Goal: Transaction & Acquisition: Obtain resource

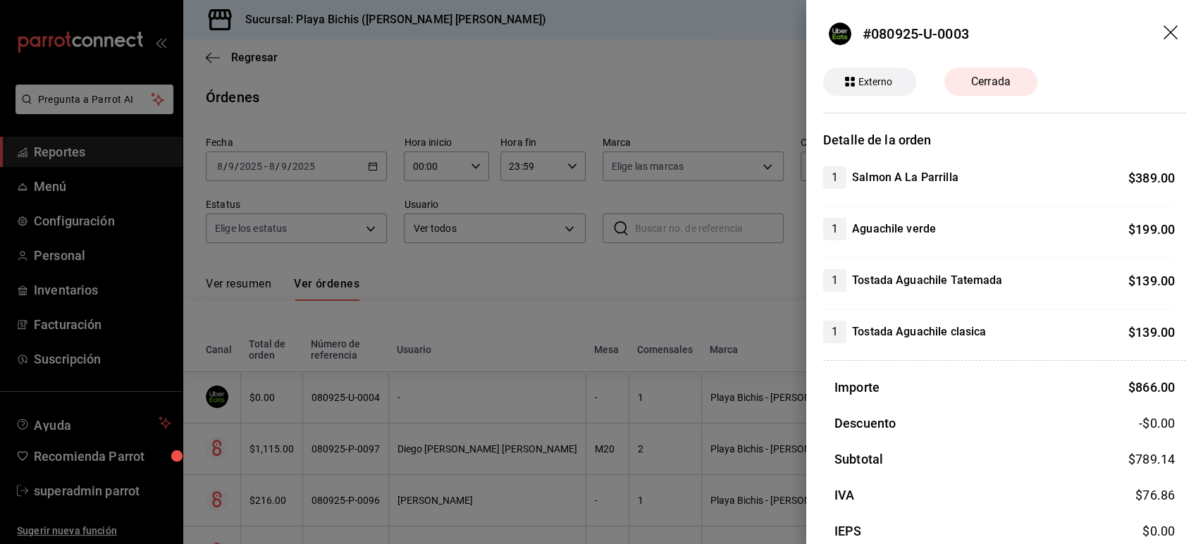
scroll to position [68, 0]
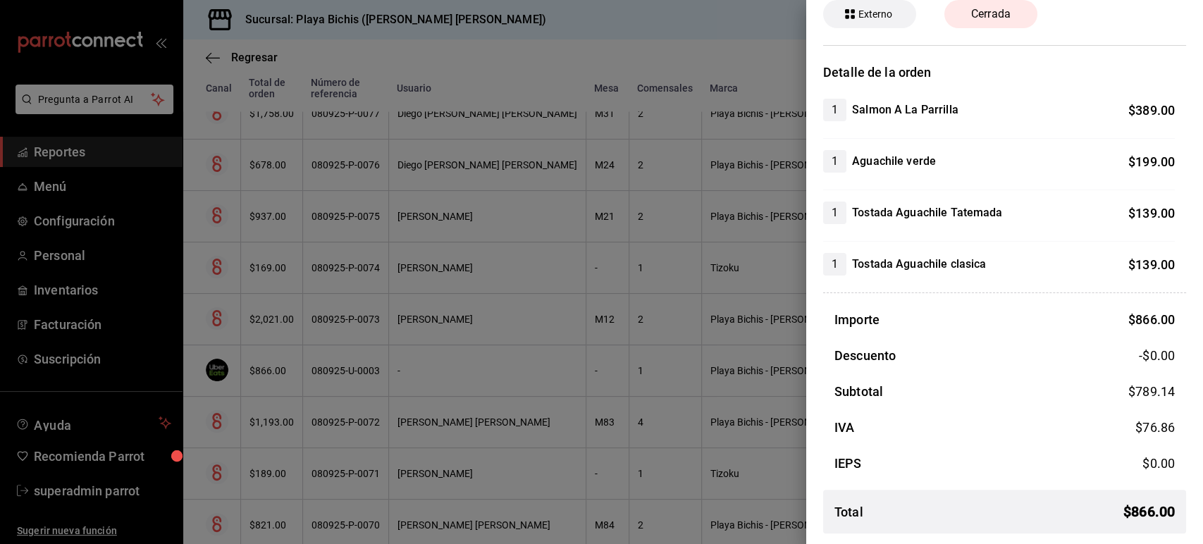
drag, startPoint x: 0, startPoint y: 0, endPoint x: 586, endPoint y: 128, distance: 600.1
click at [586, 128] on div at bounding box center [601, 272] width 1203 height 544
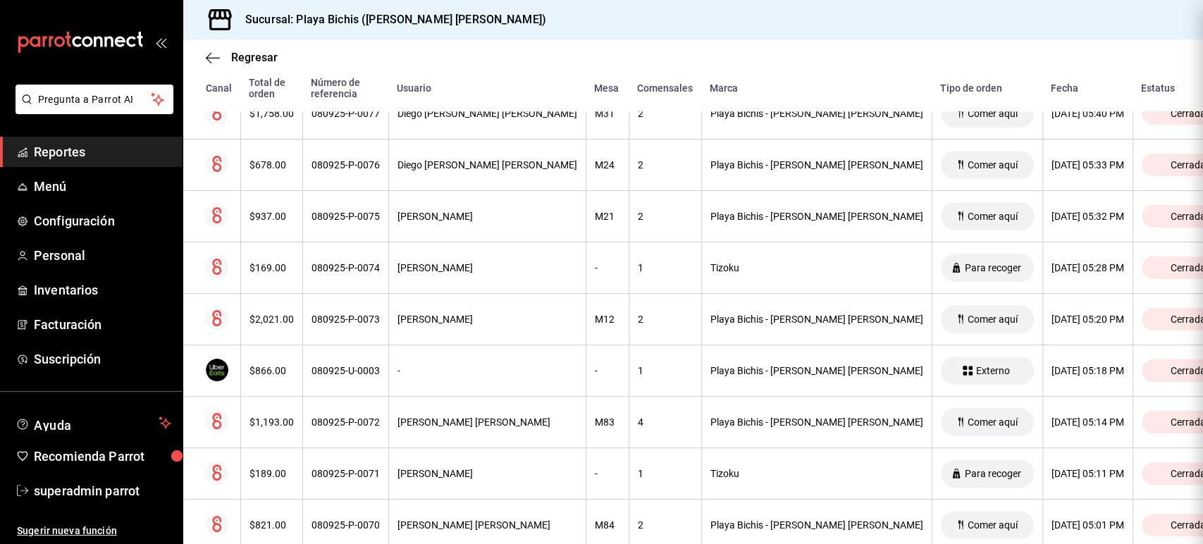
scroll to position [0, 0]
click at [80, 254] on span "Personal" at bounding box center [102, 255] width 137 height 19
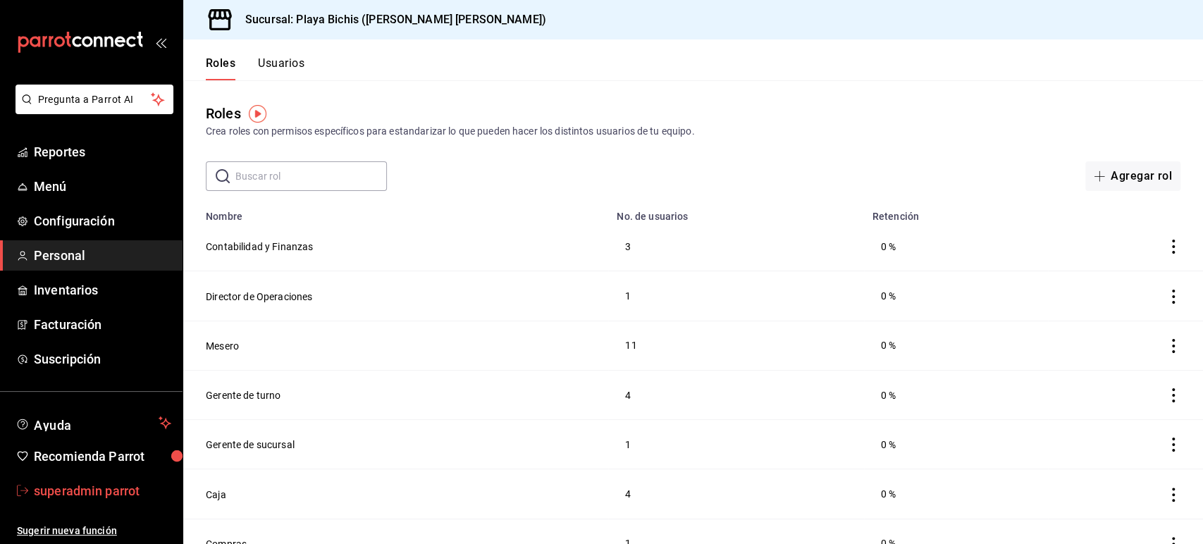
click at [97, 485] on span "superadmin parrot" at bounding box center [102, 490] width 137 height 19
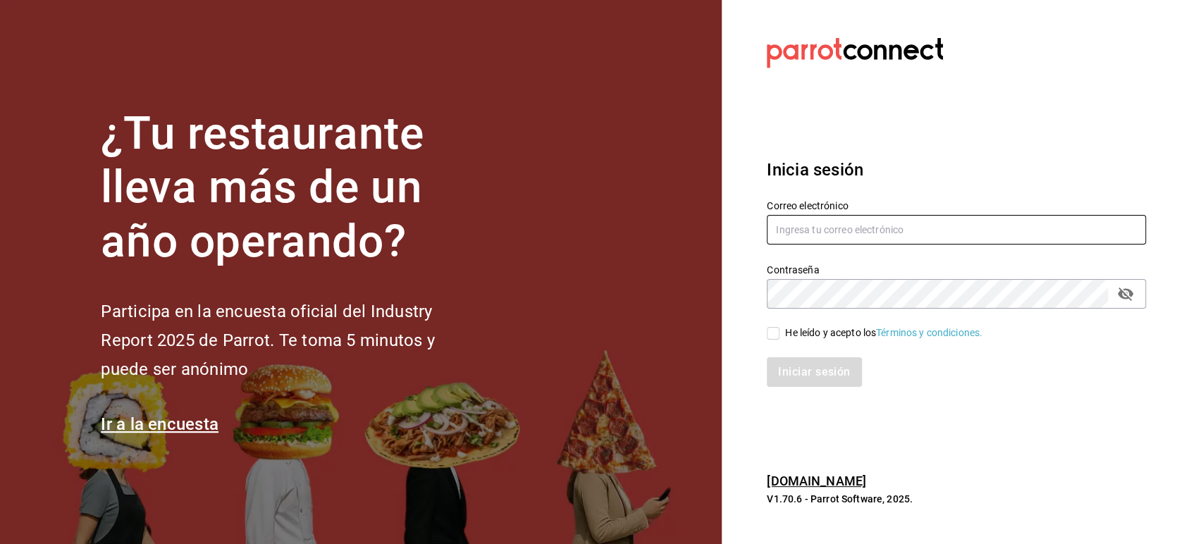
click at [829, 224] on input "text" at bounding box center [956, 230] width 379 height 30
paste input "[EMAIL_ADDRESS][DOMAIN_NAME]"
type input "[EMAIL_ADDRESS][DOMAIN_NAME]"
click at [775, 328] on input "He leído y acepto los Términos y condiciones." at bounding box center [773, 333] width 13 height 13
checkbox input "true"
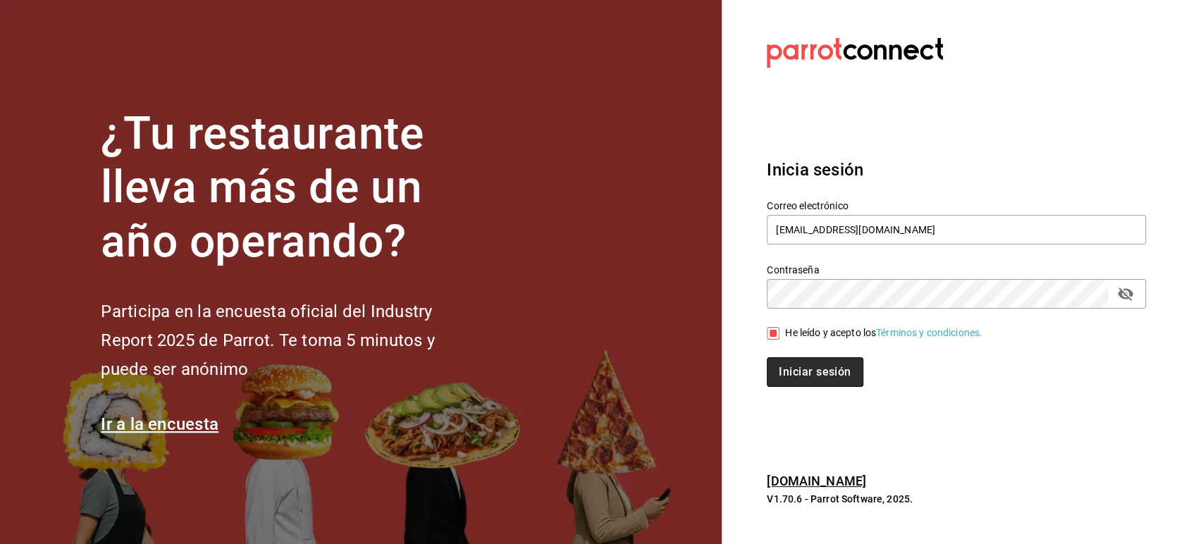
click at [793, 367] on button "Iniciar sesión" at bounding box center [815, 372] width 96 height 30
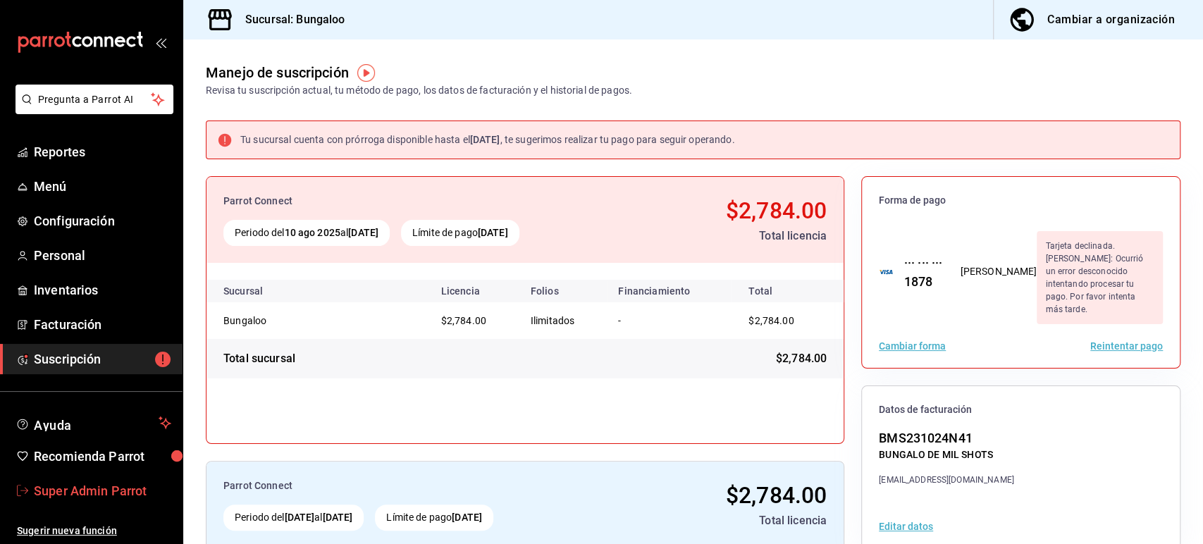
click at [102, 500] on span "Super Admin Parrot" at bounding box center [102, 490] width 137 height 19
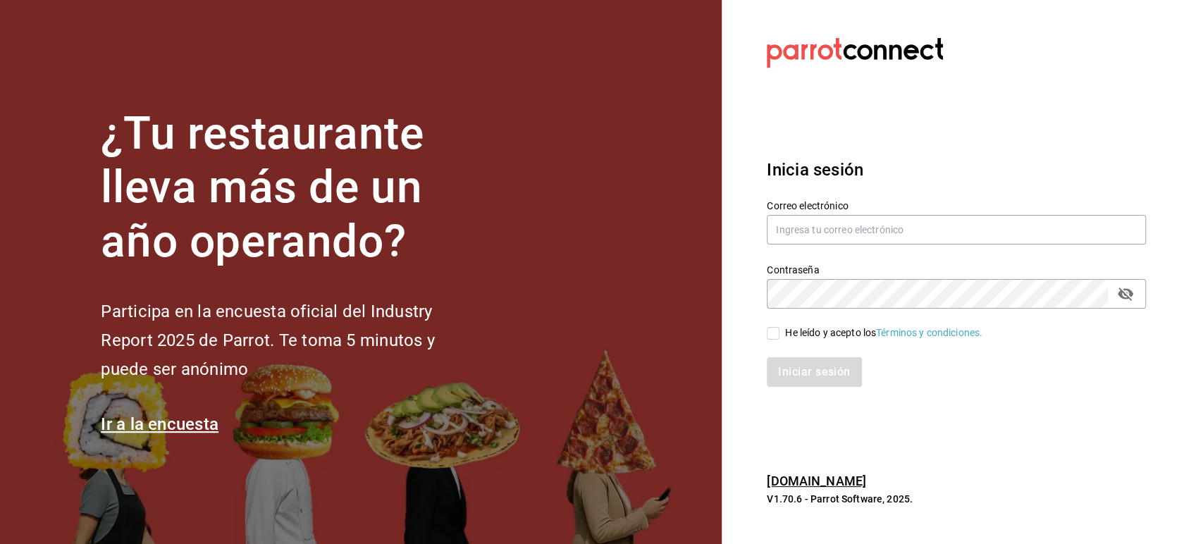
click at [820, 247] on div "Contraseña Contraseña" at bounding box center [948, 278] width 396 height 62
click at [836, 235] on input "text" at bounding box center [956, 230] width 379 height 30
paste input "bungaloo@mty.com"
type input "bungaloo@mty.com"
click at [806, 309] on div "He leído y acepto los Términos y condiciones." at bounding box center [948, 325] width 396 height 32
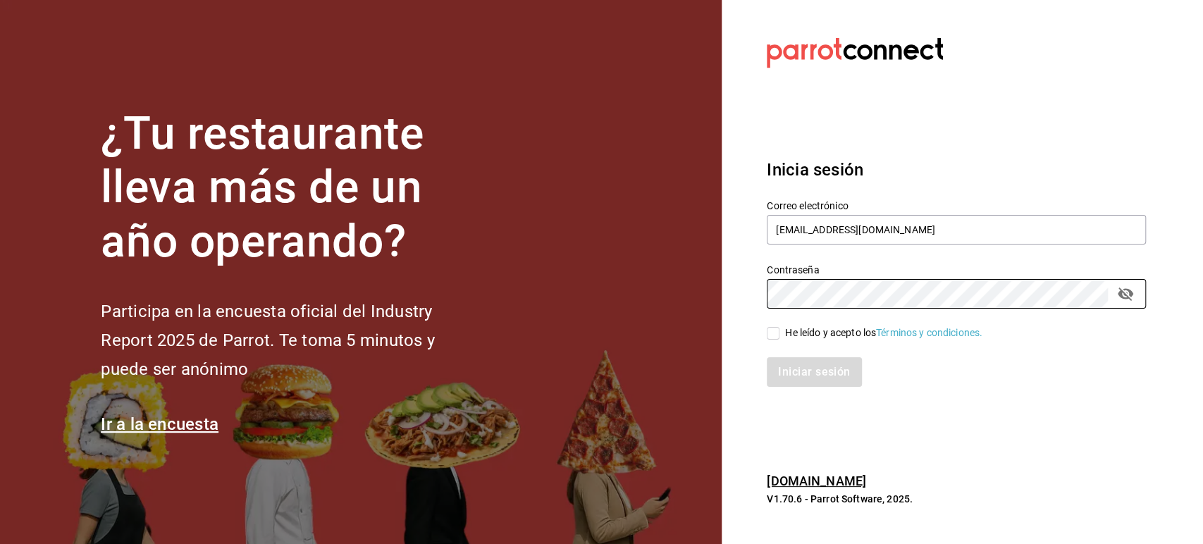
click at [788, 326] on div "He leído y acepto los Términos y condiciones." at bounding box center [883, 333] width 197 height 15
click at [780, 327] on input "He leído y acepto los Términos y condiciones." at bounding box center [773, 333] width 13 height 13
checkbox input "true"
click at [801, 370] on button "Iniciar sesión" at bounding box center [815, 372] width 96 height 30
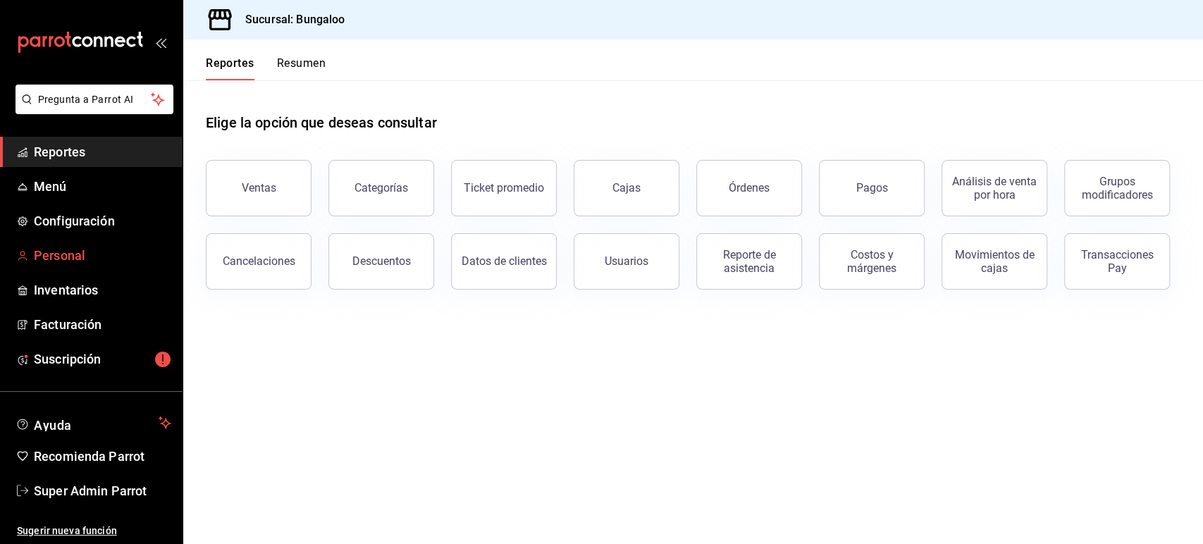
click at [66, 260] on span "Personal" at bounding box center [102, 255] width 137 height 19
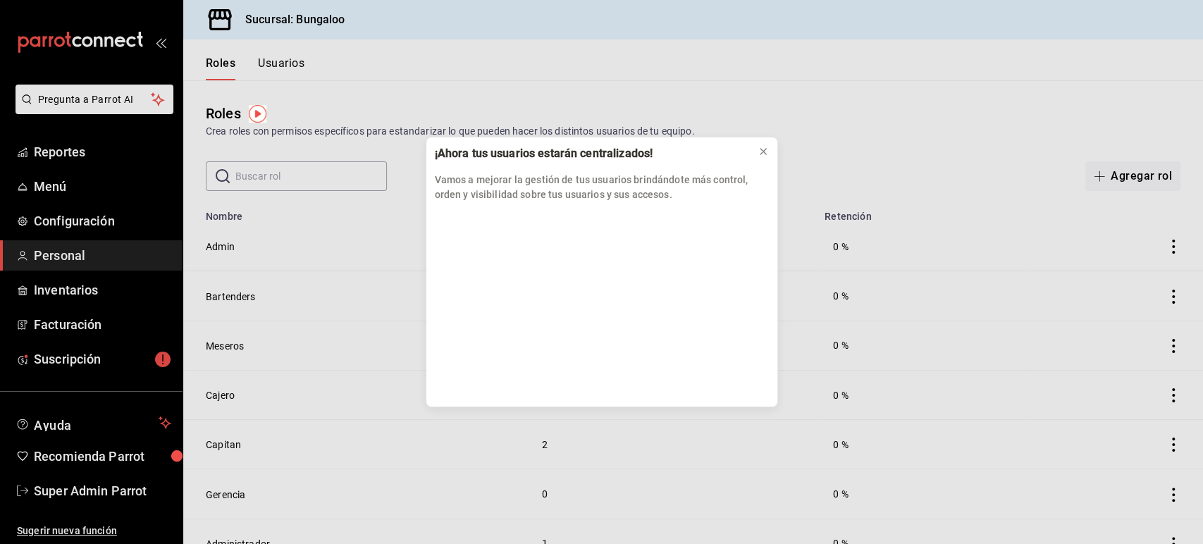
click at [292, 69] on div "¡Ahora tus usuarios estarán centralizados! Vamos a mejorar la gestión de tus us…" at bounding box center [601, 272] width 1203 height 544
click at [756, 159] on button at bounding box center [763, 151] width 23 height 23
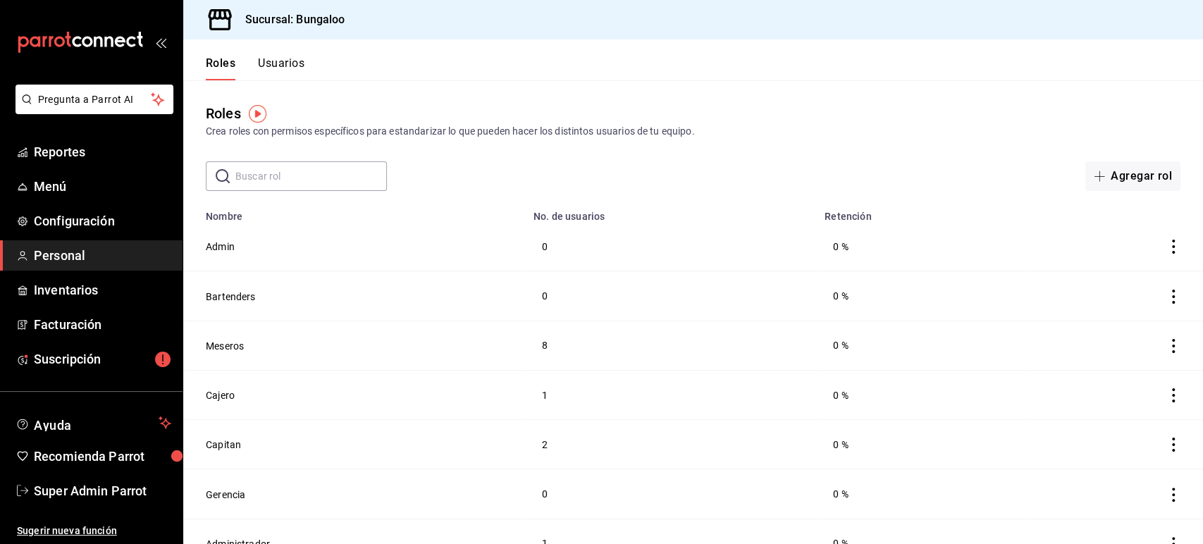
click at [288, 63] on button "Usuarios" at bounding box center [281, 68] width 47 height 24
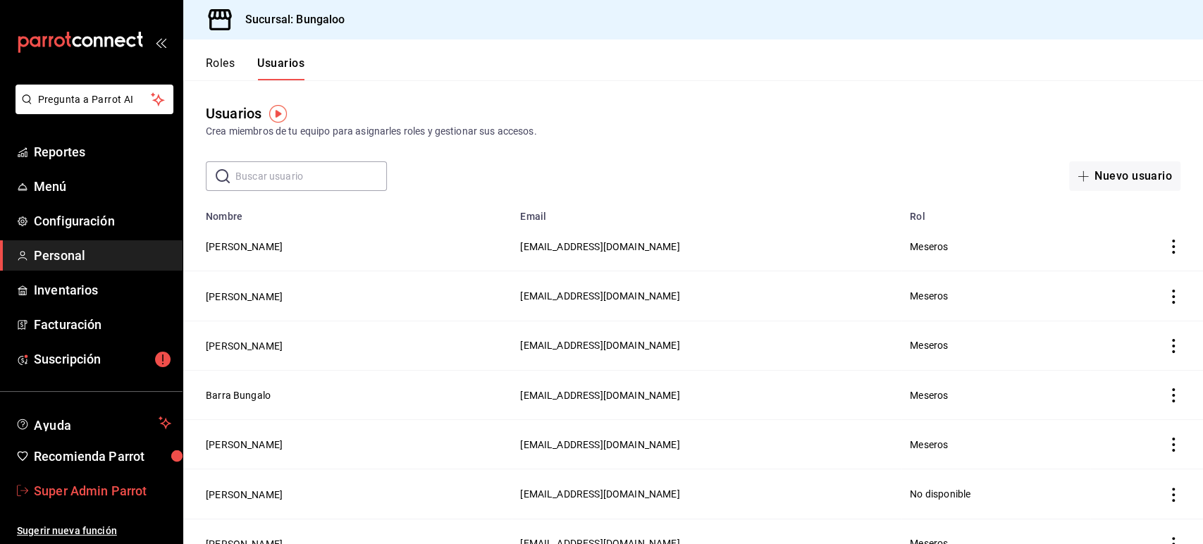
click at [97, 486] on span "Super Admin Parrot" at bounding box center [102, 490] width 137 height 19
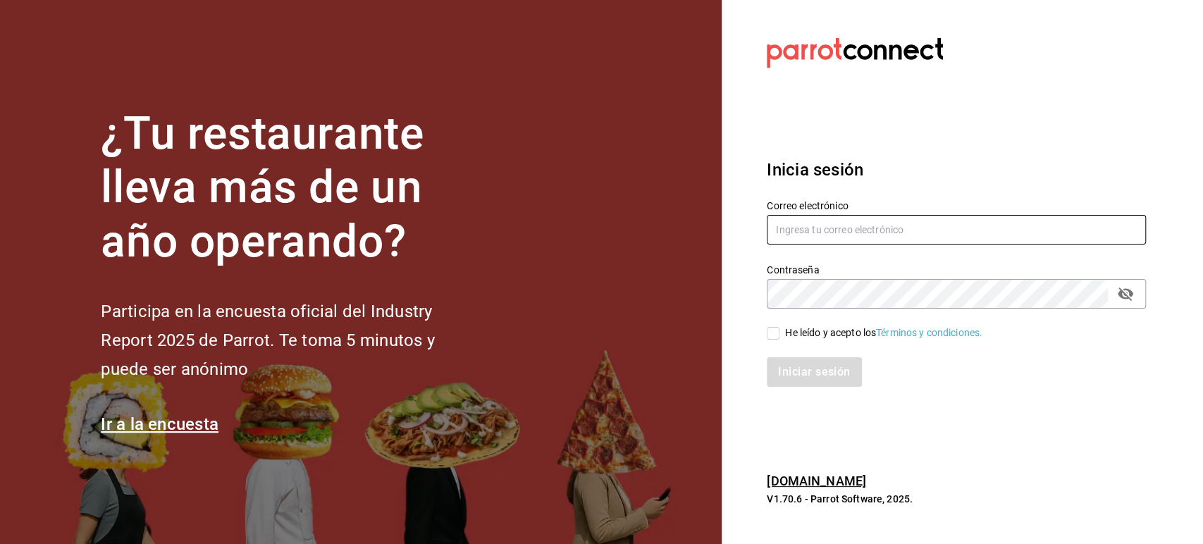
click at [822, 238] on input "text" at bounding box center [956, 230] width 379 height 30
paste input "lunamediacafe@paseojardines.com"
type input "lunamediacafe@paseojardines.com"
click at [777, 331] on input "He leído y acepto los Términos y condiciones." at bounding box center [773, 333] width 13 height 13
checkbox input "true"
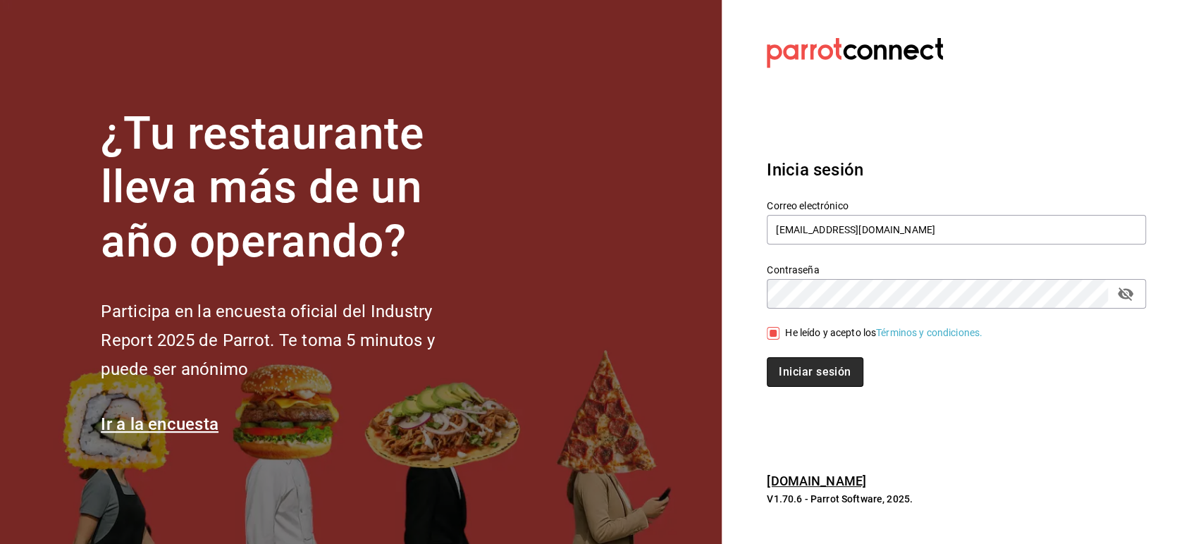
click at [794, 369] on button "Iniciar sesión" at bounding box center [815, 372] width 96 height 30
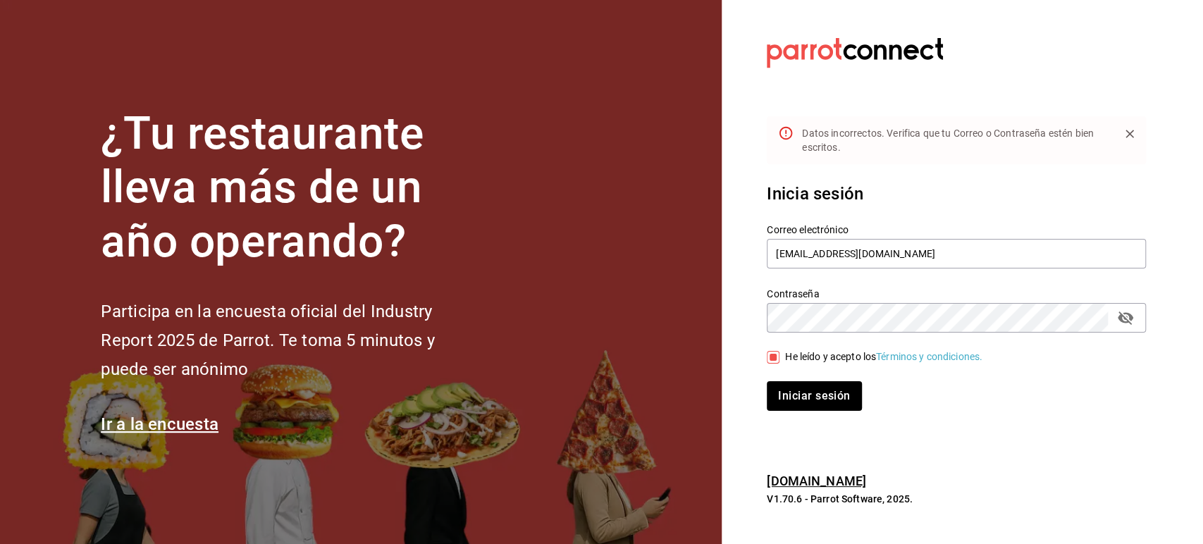
click at [1117, 317] on icon "passwordField" at bounding box center [1125, 317] width 17 height 17
click at [818, 382] on button "Iniciar sesión" at bounding box center [815, 396] width 96 height 30
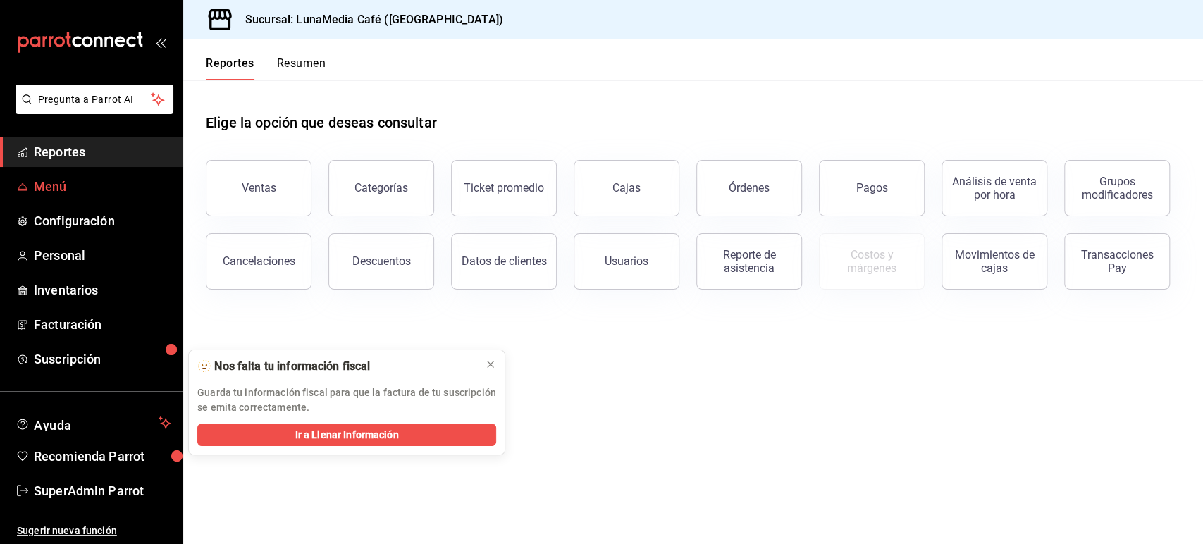
click at [36, 191] on span "Menú" at bounding box center [102, 186] width 137 height 19
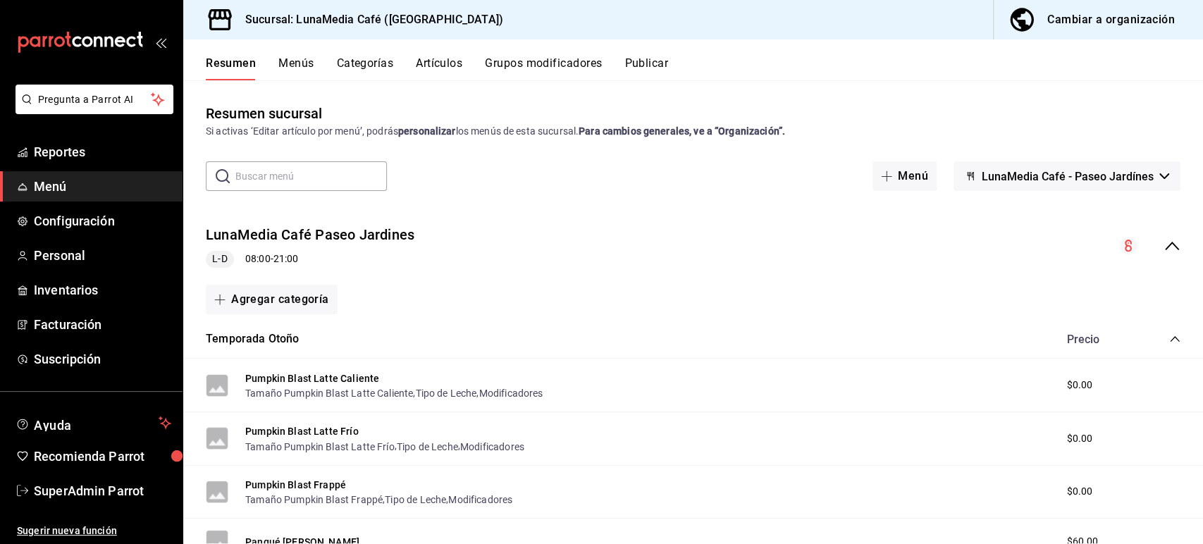
click at [1164, 247] on icon "collapse-menu-row" at bounding box center [1172, 246] width 17 height 17
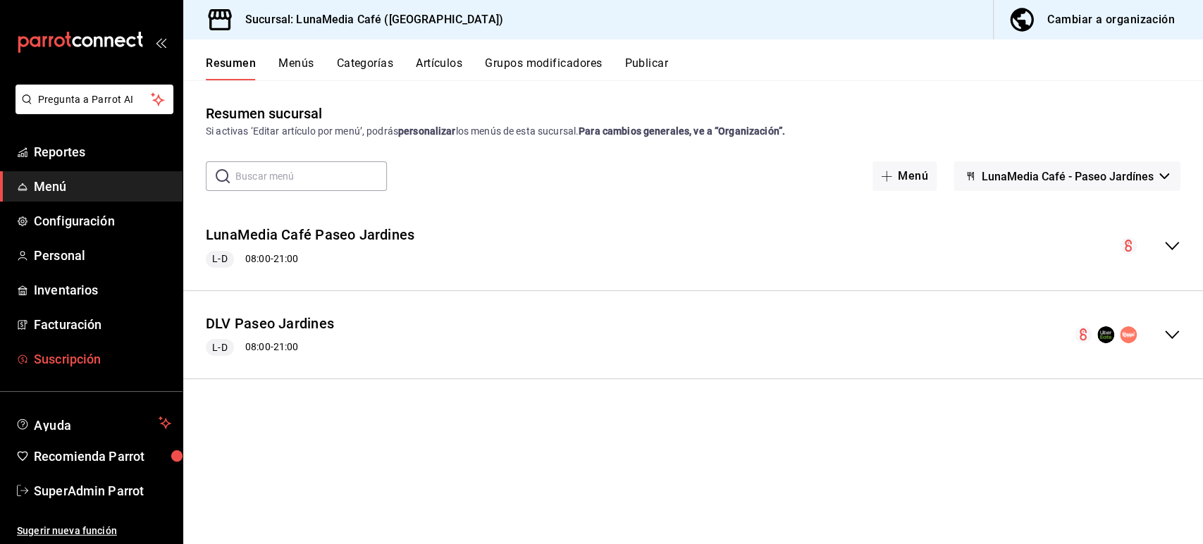
click at [66, 356] on span "Suscripción" at bounding box center [102, 359] width 137 height 19
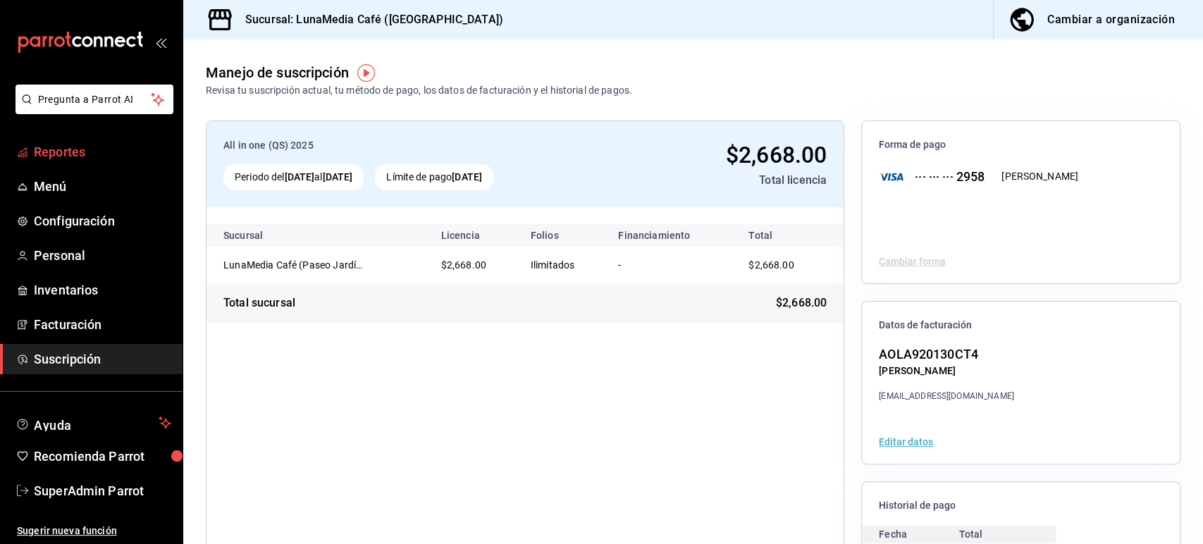
click at [76, 155] on span "Reportes" at bounding box center [102, 151] width 137 height 19
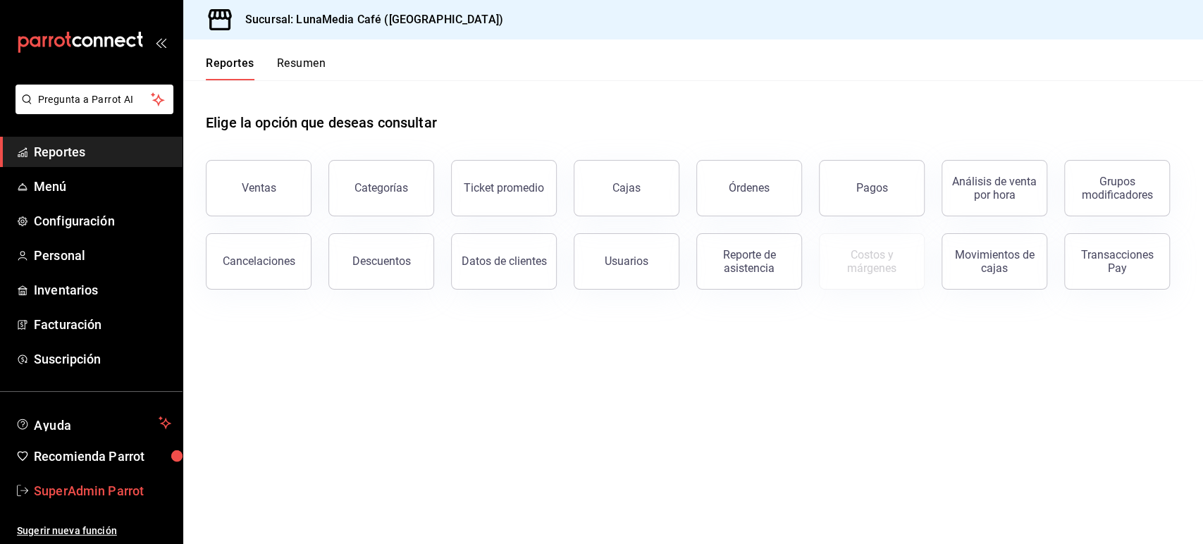
click at [68, 481] on span "SuperAdmin Parrot" at bounding box center [102, 490] width 137 height 19
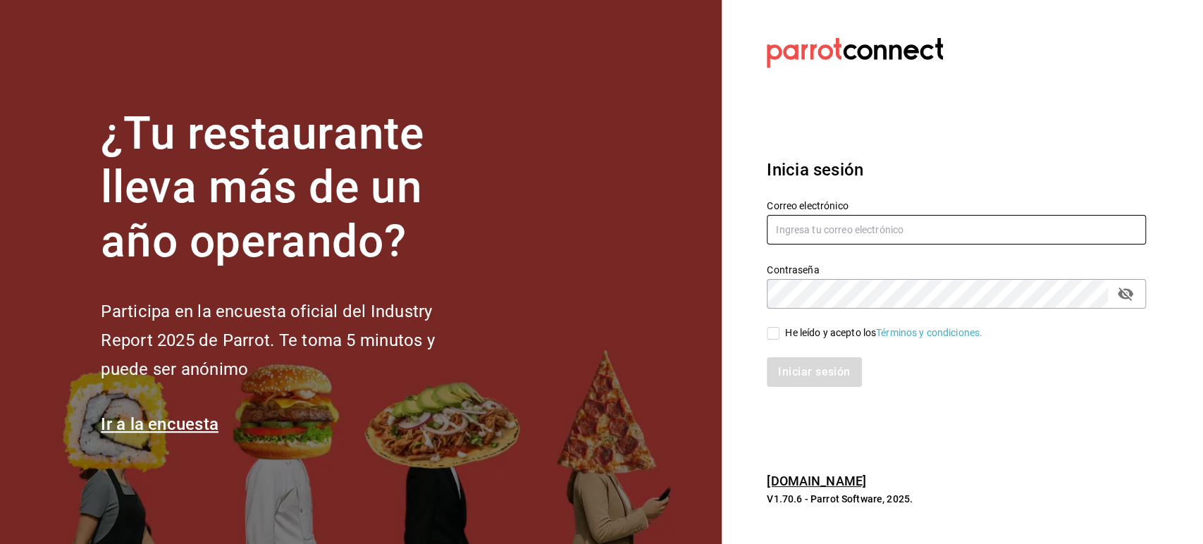
click at [810, 229] on input "text" at bounding box center [956, 230] width 379 height 30
paste input "sanjuan@mty.com"
type input "sanjuan@mty.com"
click at [771, 330] on input "He leído y acepto los Términos y condiciones." at bounding box center [773, 333] width 13 height 13
checkbox input "true"
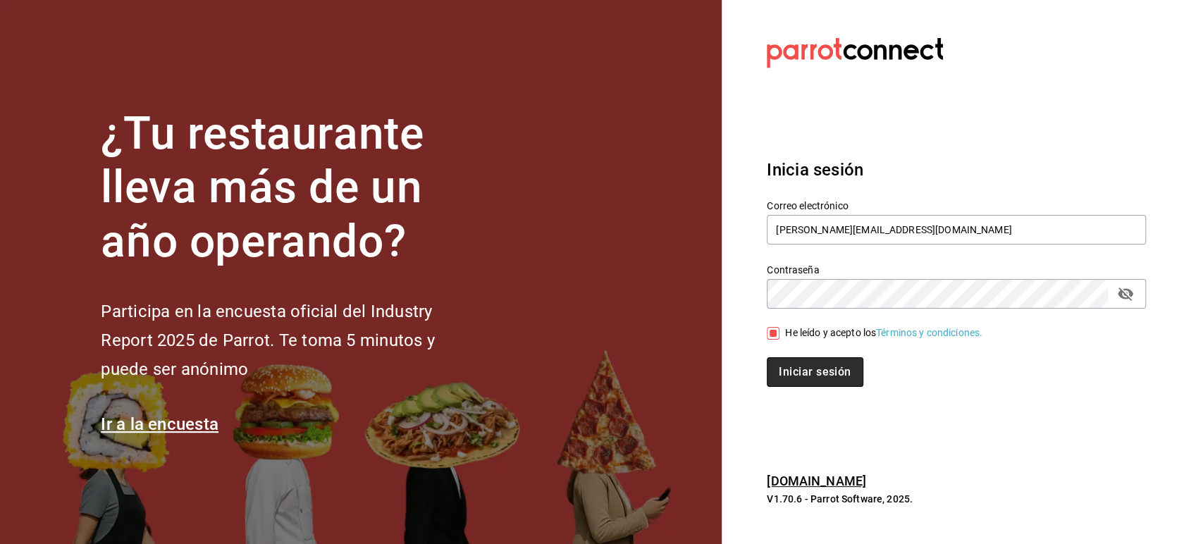
click at [799, 364] on button "Iniciar sesión" at bounding box center [815, 372] width 96 height 30
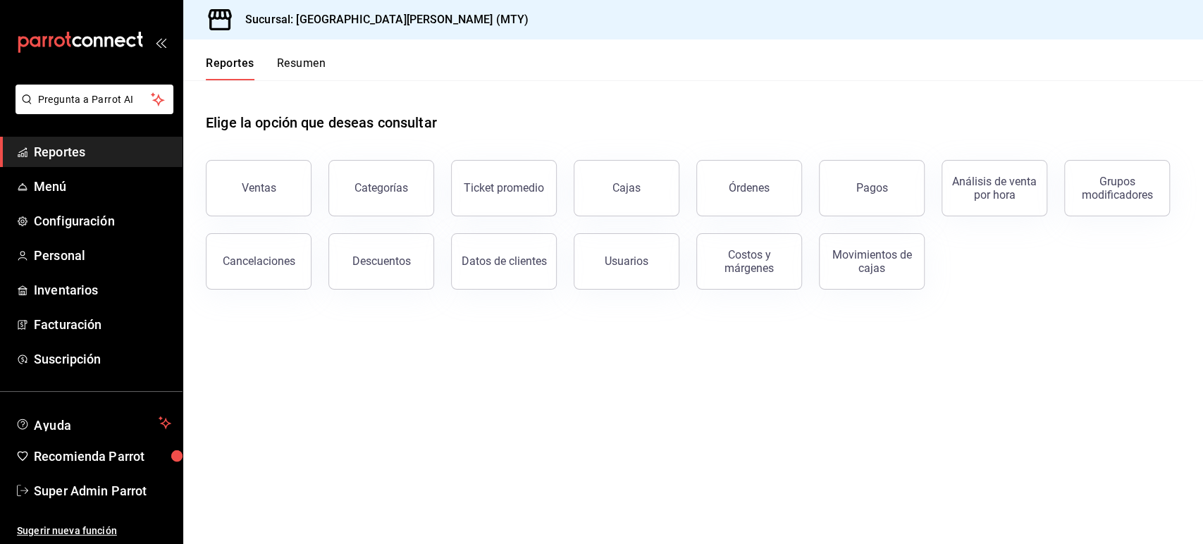
click at [921, 338] on main "Elige la opción que deseas consultar Ventas Categorías Ticket promedio Cajas Ór…" at bounding box center [693, 312] width 1020 height 464
click at [79, 321] on span "Facturación" at bounding box center [102, 324] width 137 height 19
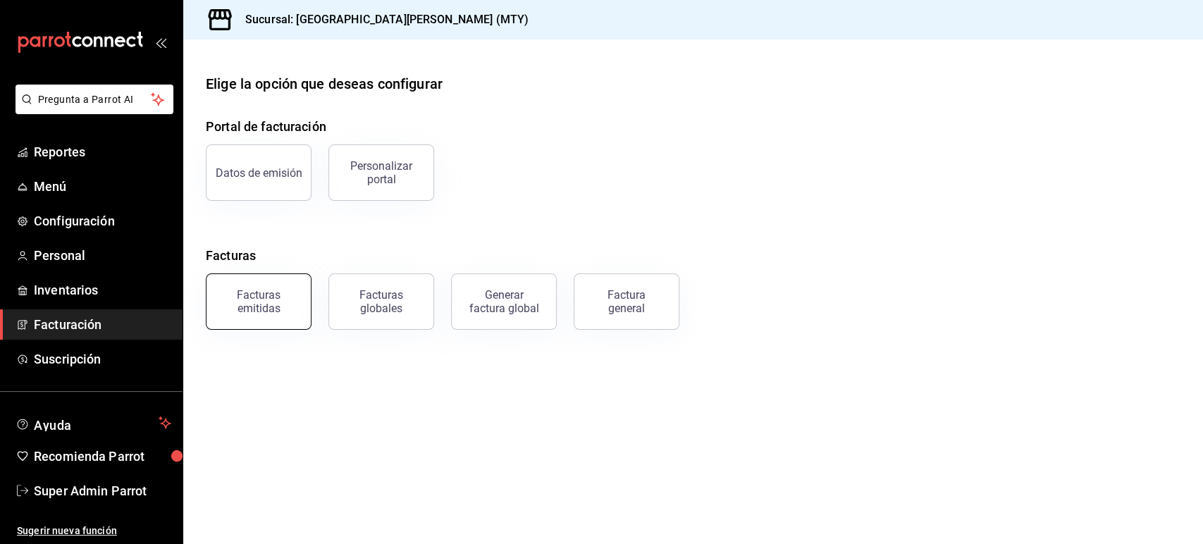
click at [285, 314] on div "Facturas emitidas" at bounding box center [258, 301] width 87 height 27
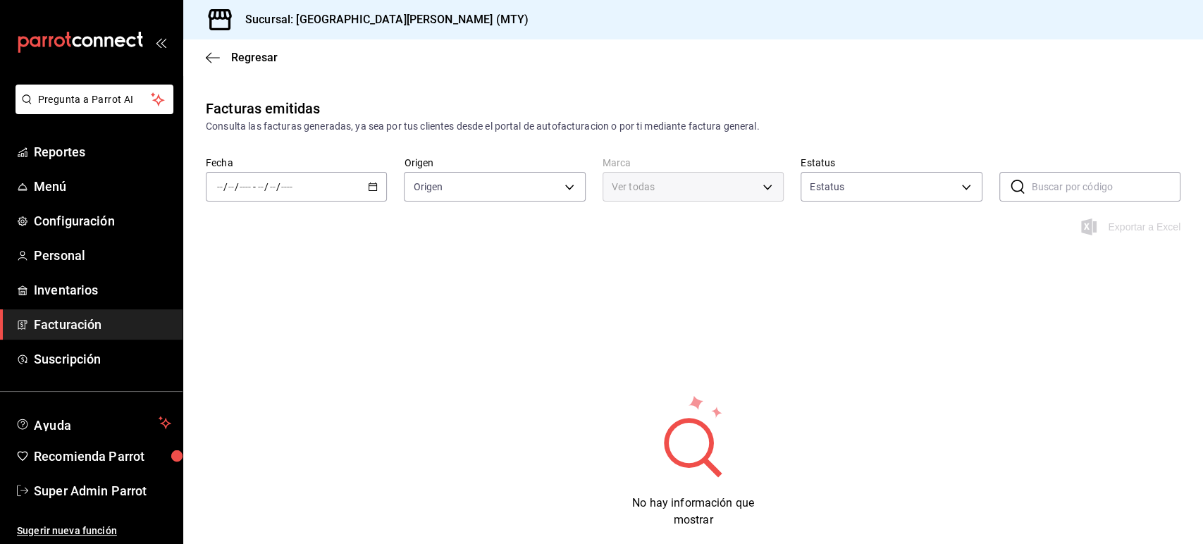
type input "ORDER_INVOICE,GENERAL_INVOICE"
type input "ACTIVE,PENDING_CANCELLATION,CANCELLED,PRE_CANCELLED"
type input "993182a7-2c84-4ec8-9ef4-4438dae30c02"
click at [896, 352] on div "Facturas emitidas Consulta las facturas generadas, ya sea por tus clientes desd…" at bounding box center [693, 341] width 1020 height 487
click at [372, 185] on \(Stroke\) "button" at bounding box center [373, 185] width 8 height 1
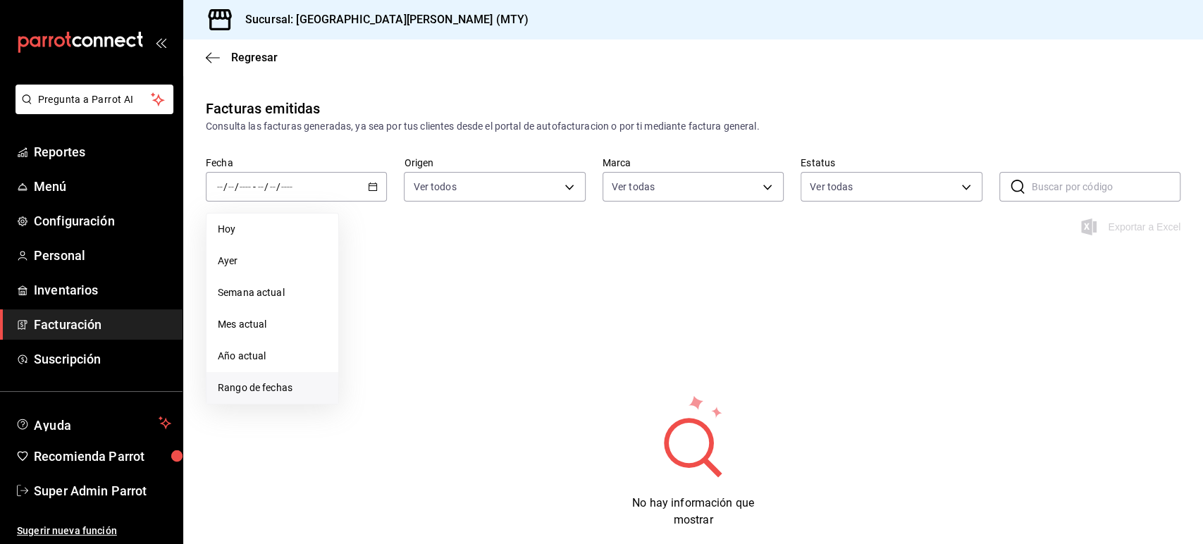
click at [269, 398] on li "Rango de fechas" at bounding box center [273, 388] width 132 height 32
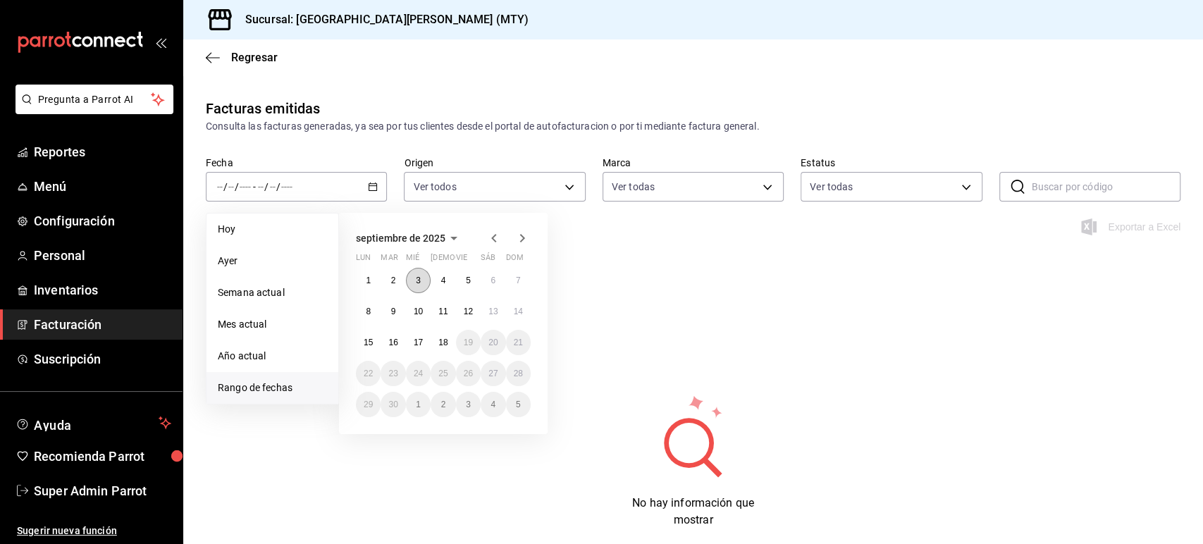
click at [424, 285] on button "3" at bounding box center [418, 280] width 25 height 25
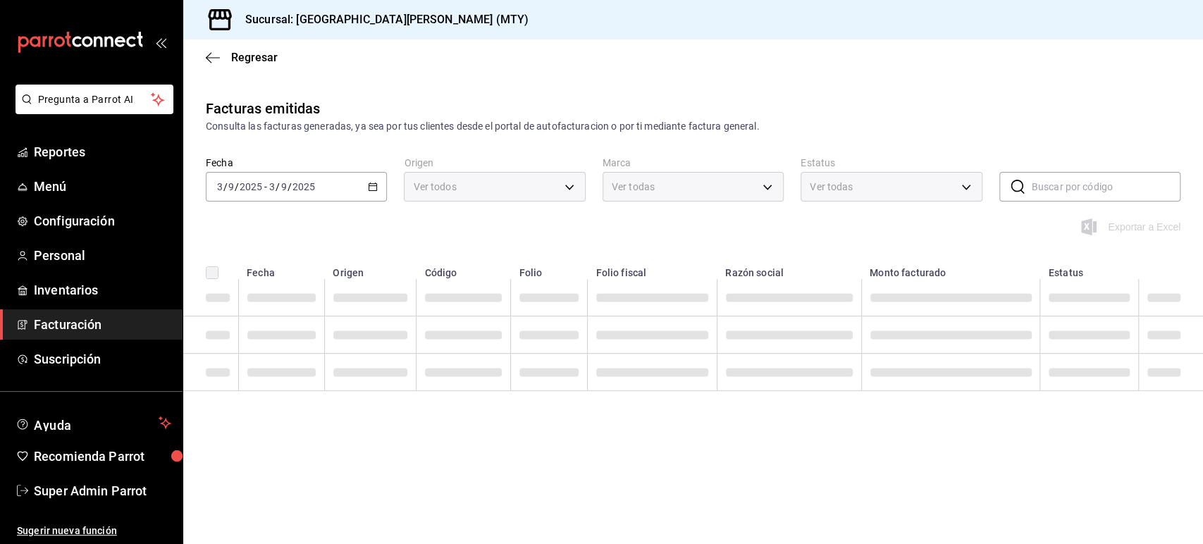
click at [424, 285] on td at bounding box center [464, 297] width 94 height 37
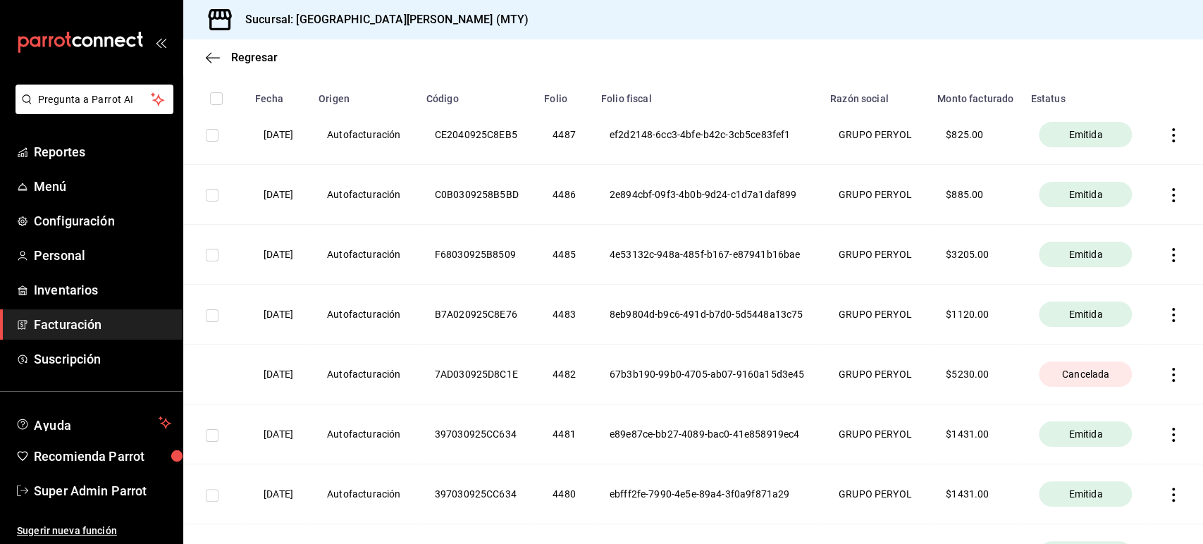
scroll to position [214, 0]
click at [497, 393] on th "7AD030925D8C1E" at bounding box center [477, 376] width 118 height 60
copy th "7AD030925D8C1E"
click at [1166, 383] on icon "button" at bounding box center [1173, 376] width 14 height 14
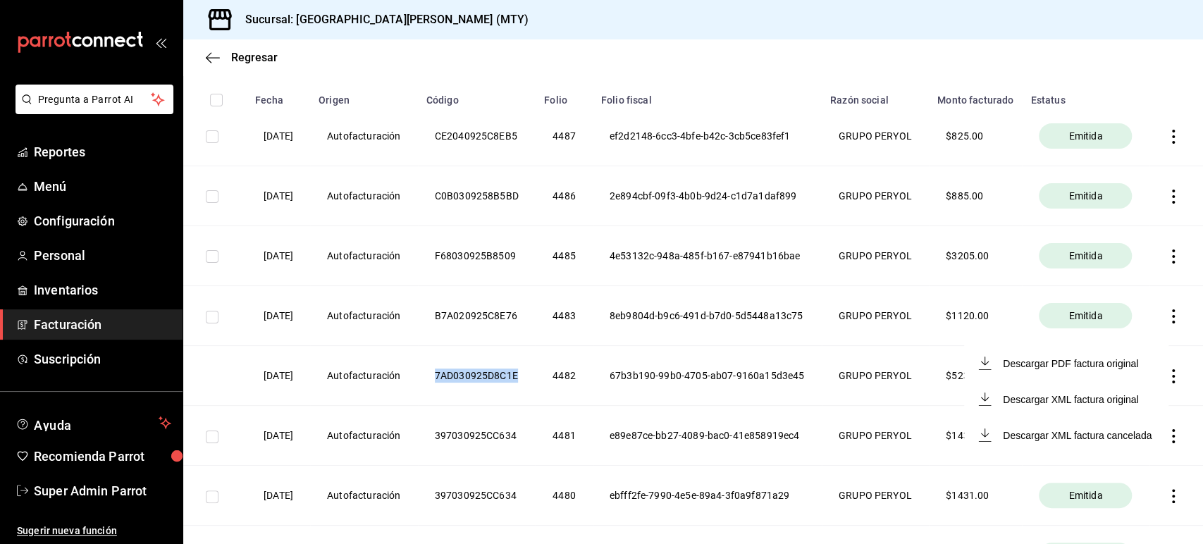
click at [1076, 374] on li "Descargar PDF factura original" at bounding box center [1066, 363] width 204 height 36
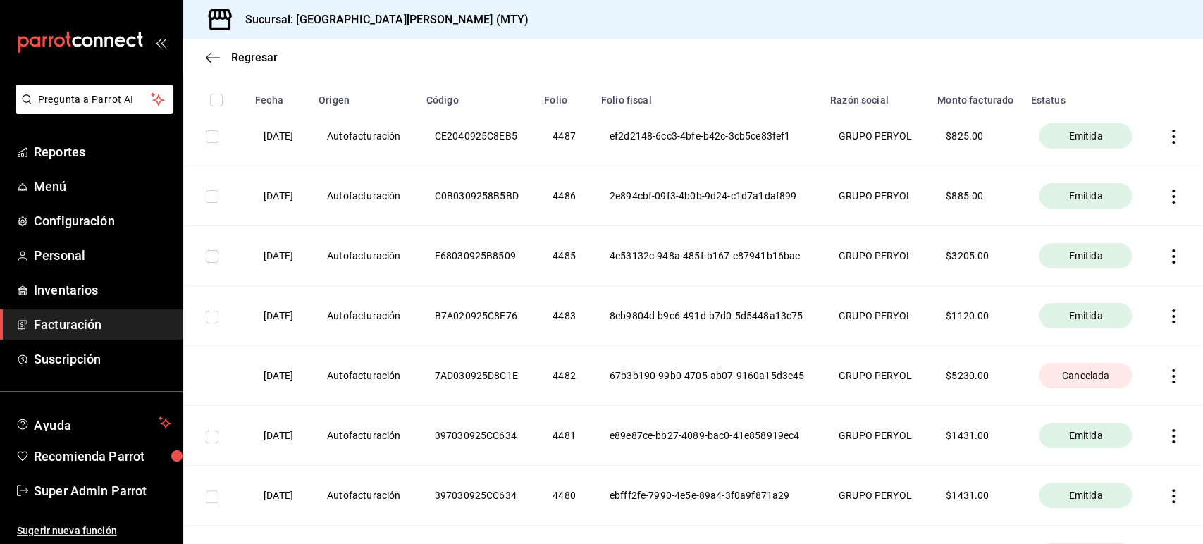
click at [1169, 399] on th at bounding box center [1177, 376] width 54 height 60
click at [1167, 383] on icon "button" at bounding box center [1173, 376] width 14 height 14
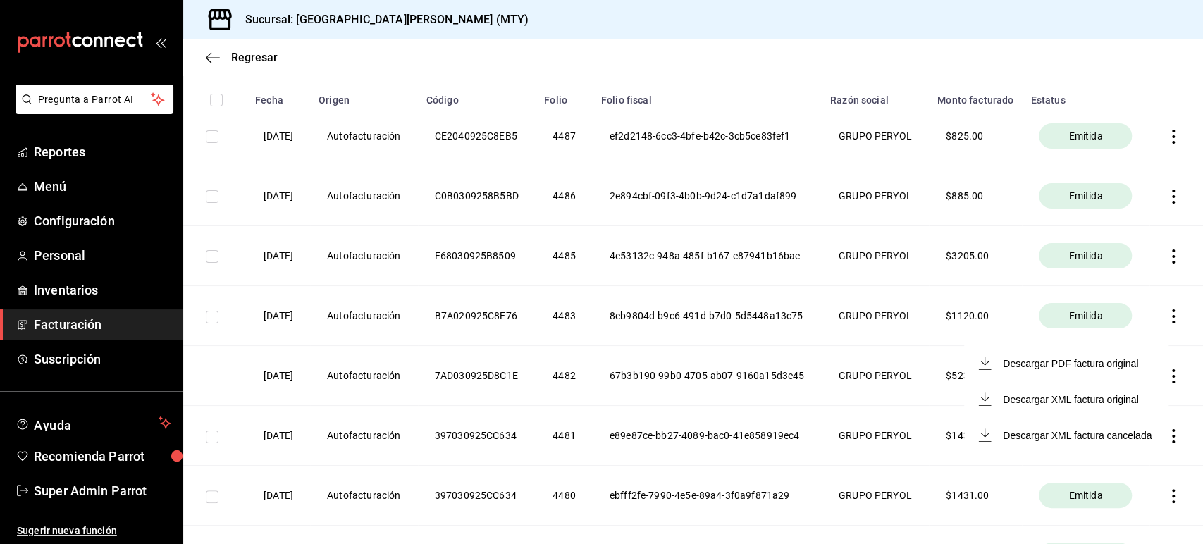
click at [878, 406] on div at bounding box center [601, 272] width 1203 height 544
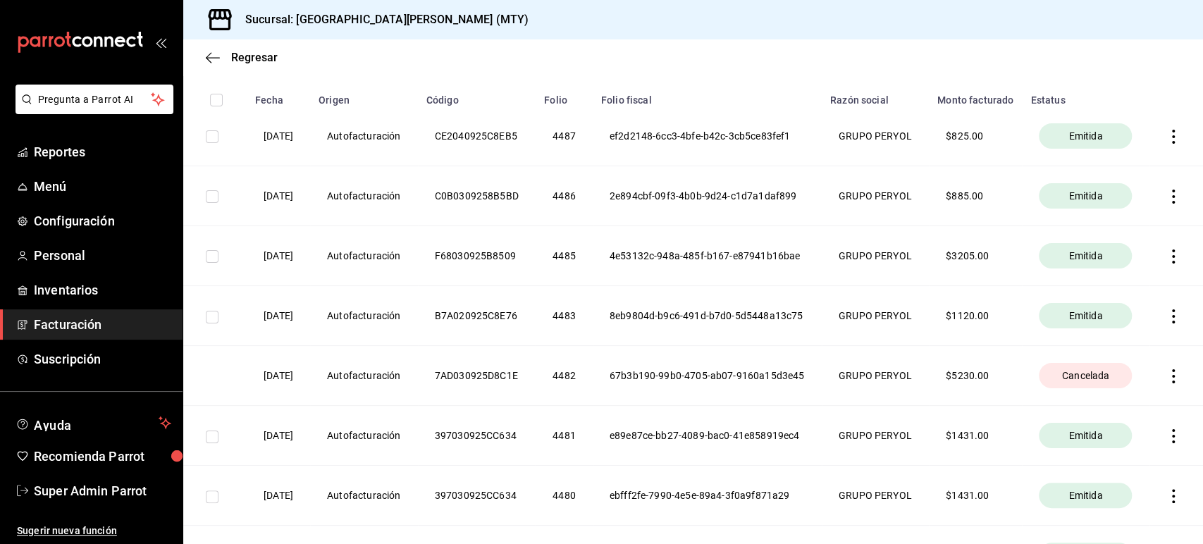
click at [489, 395] on th "7AD030925D8C1E" at bounding box center [477, 376] width 118 height 60
copy th "7AD030925D8C1E"
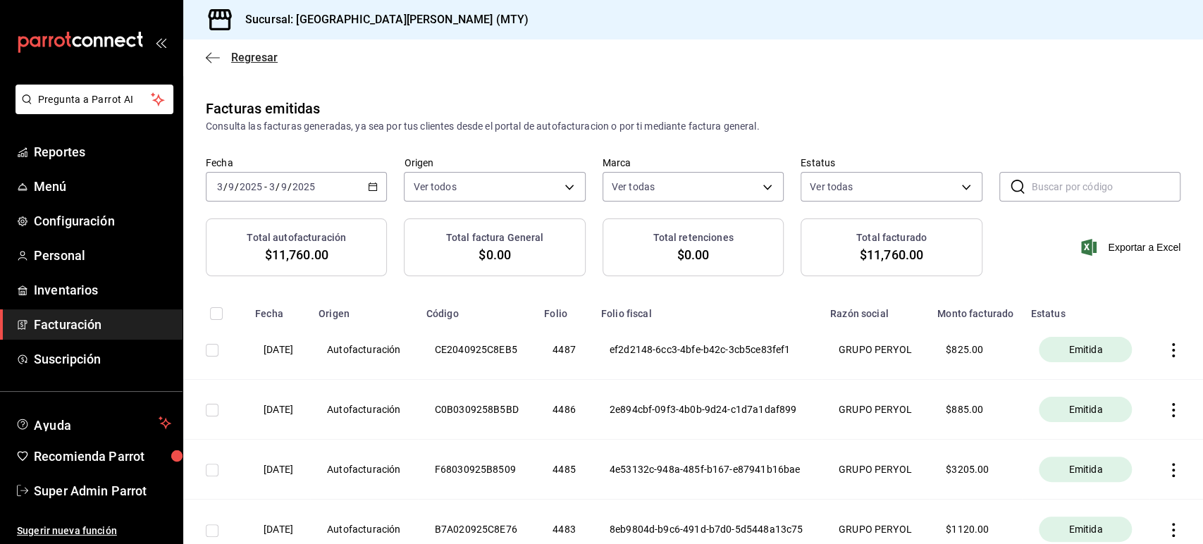
click at [219, 55] on icon "button" at bounding box center [213, 57] width 14 height 13
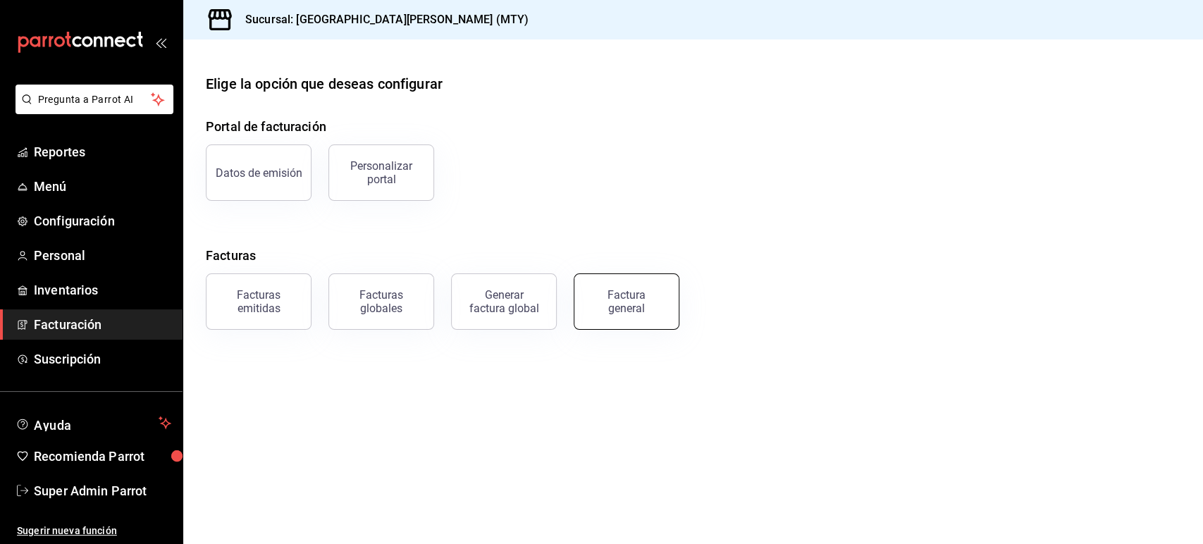
click at [642, 317] on button "Factura general" at bounding box center [627, 301] width 106 height 56
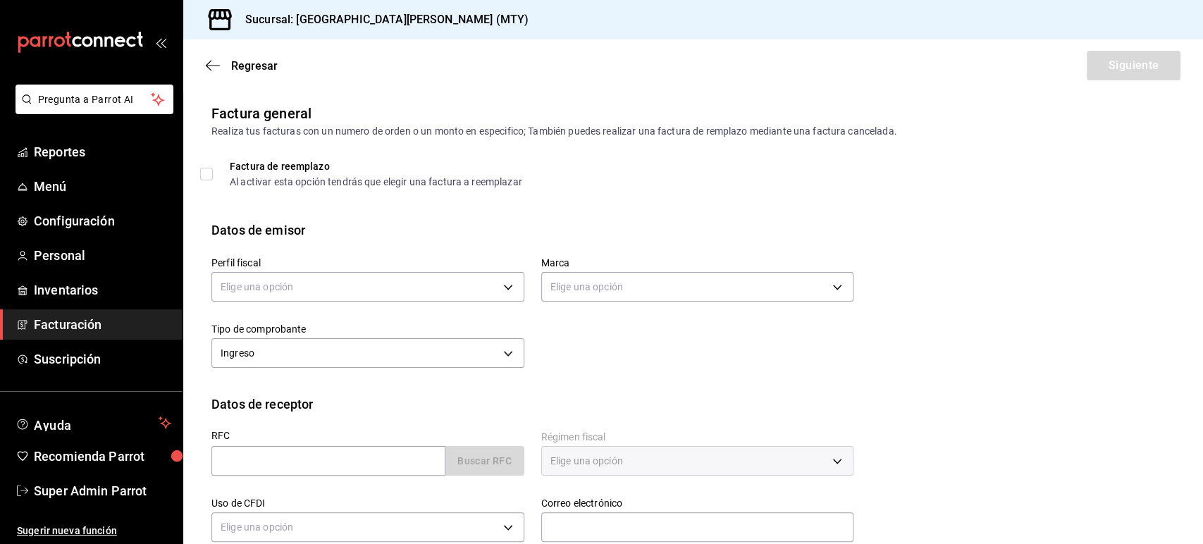
click at [963, 338] on div "Perfil fiscal Elige una opción Marca Elige una opción Tipo de comprobante Ingre…" at bounding box center [692, 317] width 963 height 155
click at [238, 173] on div "Factura de reemplazo Al activar esta opción tendrás que elegir una factura a re…" at bounding box center [376, 173] width 292 height 25
click at [205, 176] on input "Factura de reemplazo Al activar esta opción tendrás que elegir una factura a re…" at bounding box center [206, 174] width 13 height 13
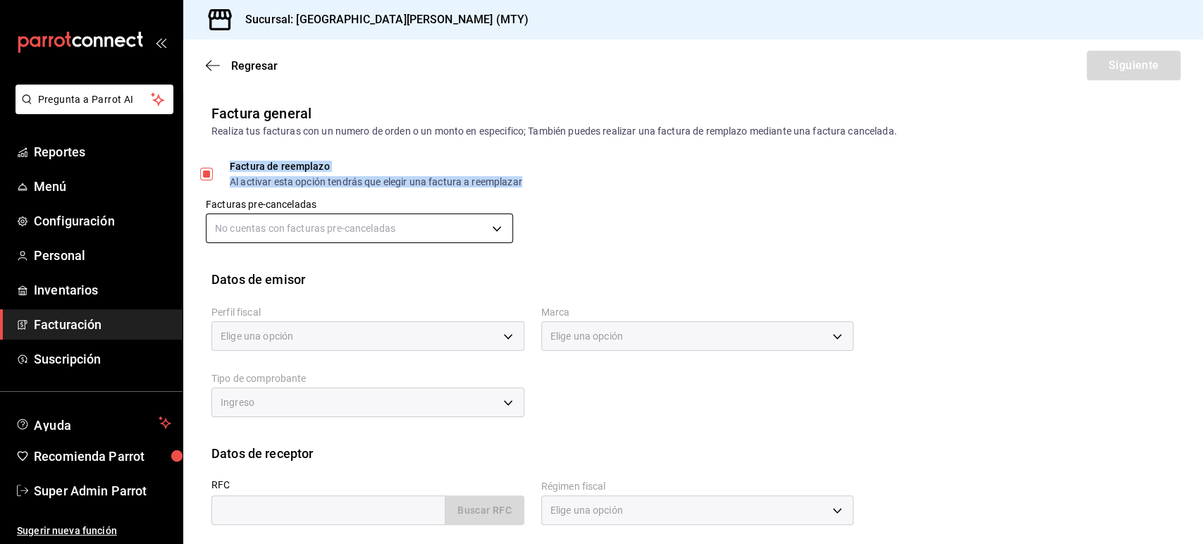
click at [302, 233] on body "Pregunta a Parrot AI Reportes Menú Configuración Personal Inventarios Facturaci…" at bounding box center [601, 272] width 1203 height 544
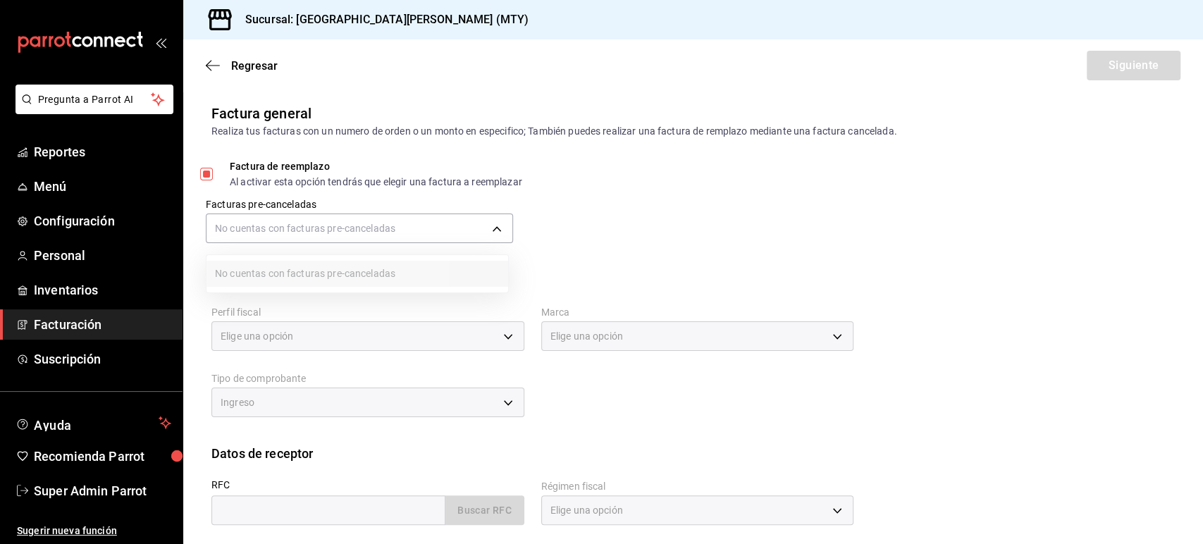
click at [342, 235] on div at bounding box center [601, 272] width 1203 height 544
click at [210, 174] on input "Factura de reemplazo Al activar esta opción tendrás que elegir una factura a re…" at bounding box center [206, 174] width 13 height 13
checkbox input "false"
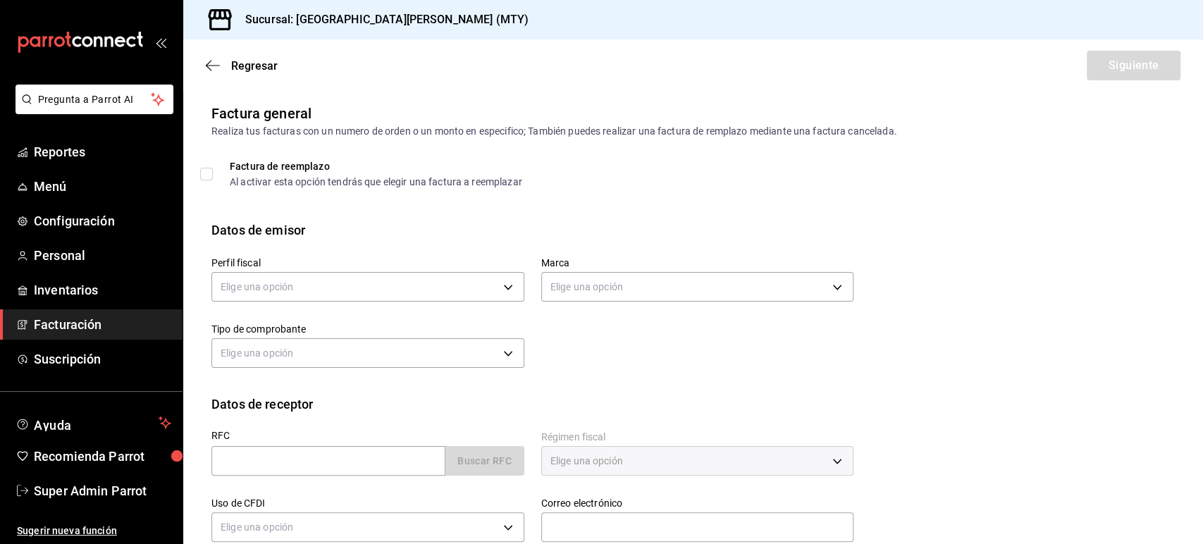
click at [214, 175] on span "Factura de reemplazo Al activar esta opción tendrás que elegir una factura a re…" at bounding box center [367, 173] width 309 height 25
click at [213, 175] on input "Factura de reemplazo Al activar esta opción tendrás que elegir una factura a re…" at bounding box center [206, 174] width 13 height 13
checkbox input "true"
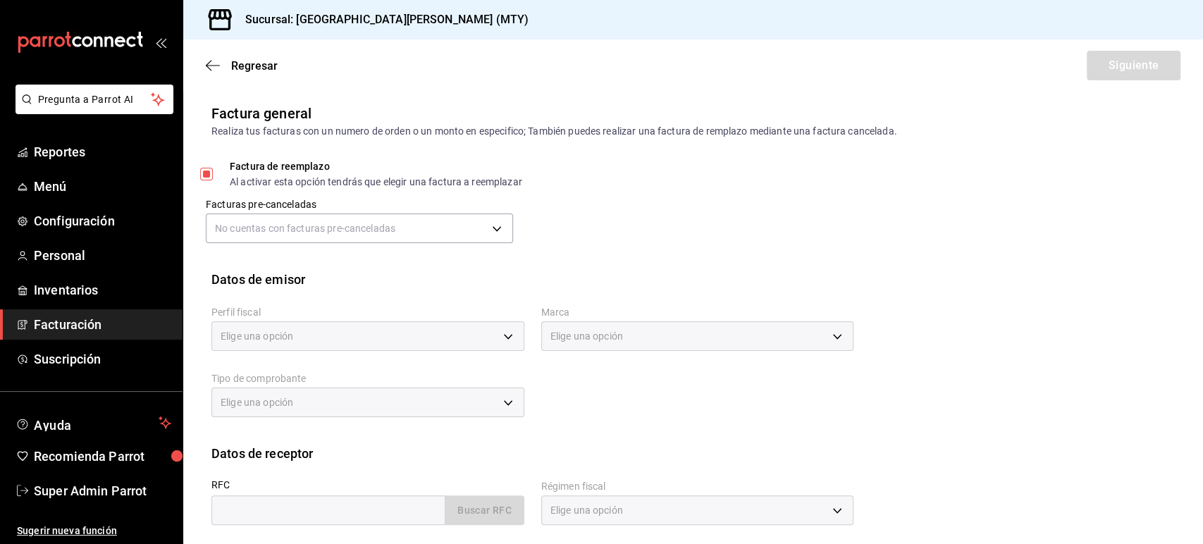
click at [863, 426] on div "Perfil fiscal Elige una opción Marca Elige una opción Tipo de comprobante Elige…" at bounding box center [692, 366] width 963 height 155
click at [216, 61] on icon "button" at bounding box center [213, 65] width 14 height 13
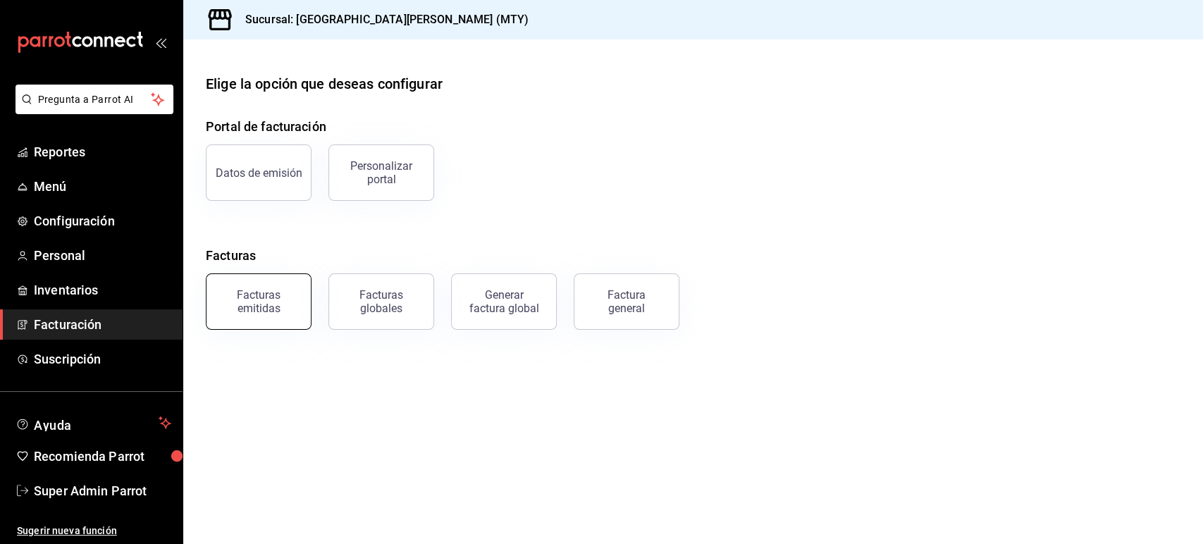
click at [292, 304] on div "Facturas emitidas" at bounding box center [258, 301] width 87 height 27
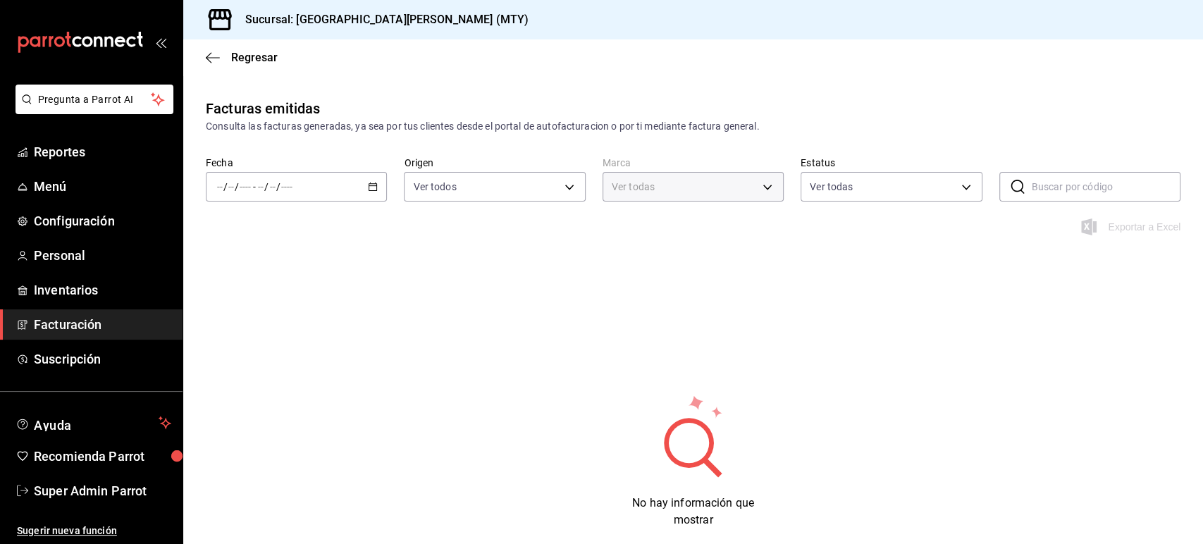
type input "993182a7-2c84-4ec8-9ef4-4438dae30c02"
click at [368, 189] on icon "button" at bounding box center [373, 187] width 10 height 10
click at [269, 388] on span "Rango de fechas" at bounding box center [272, 388] width 109 height 15
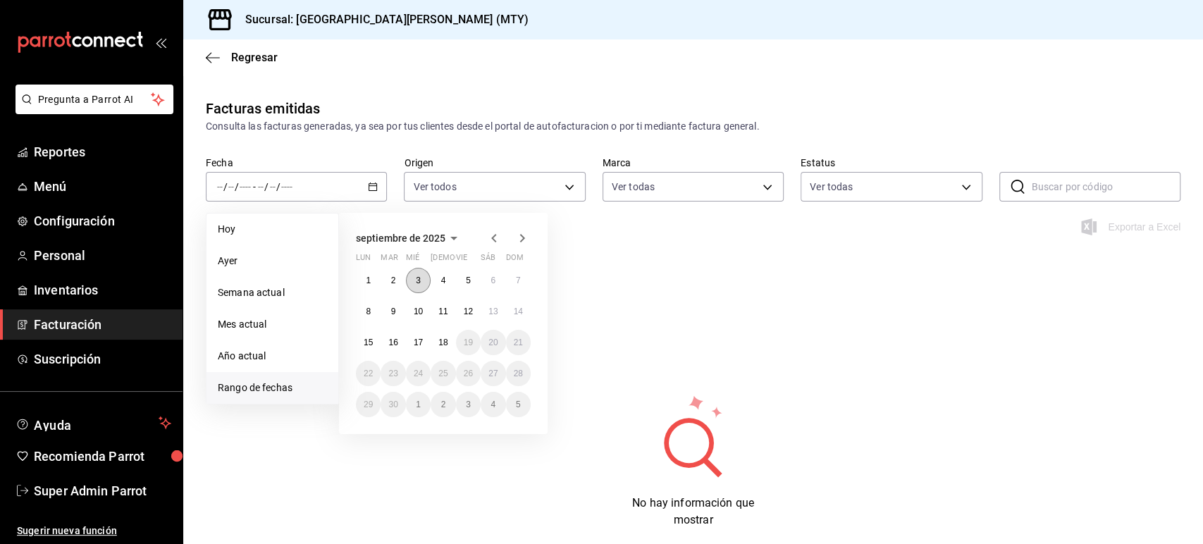
click at [414, 281] on button "3" at bounding box center [418, 280] width 25 height 25
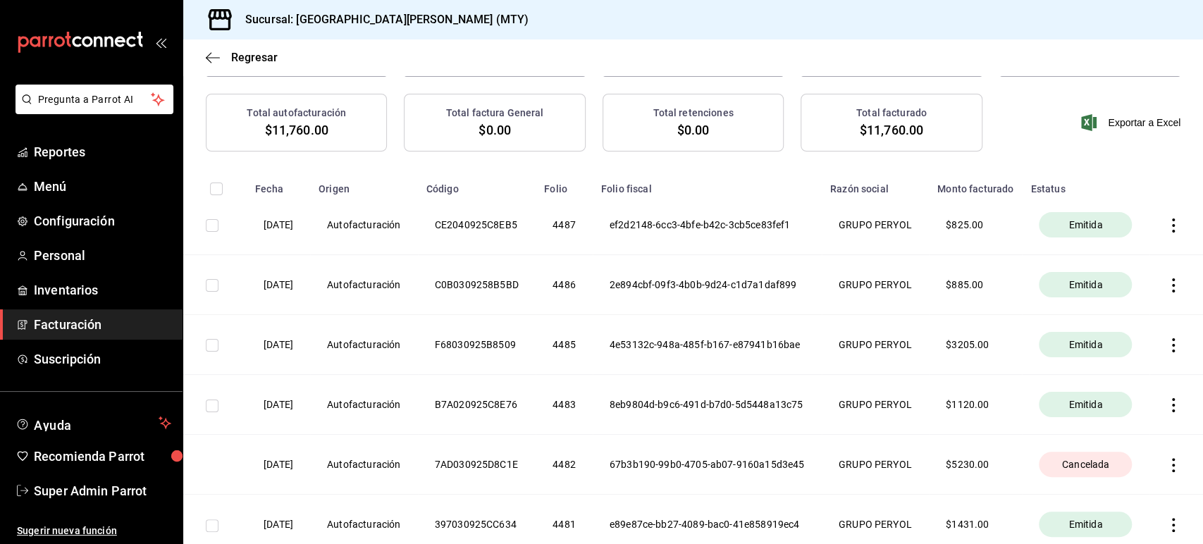
scroll to position [150, 0]
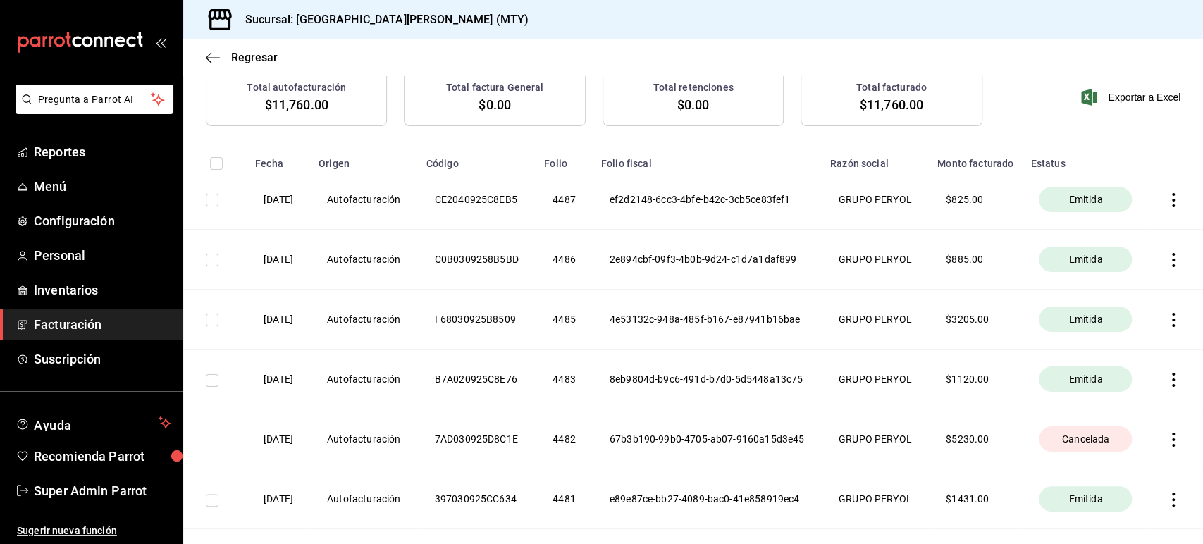
click at [1166, 447] on icon "button" at bounding box center [1173, 440] width 14 height 14
